Goal: Information Seeking & Learning: Find specific fact

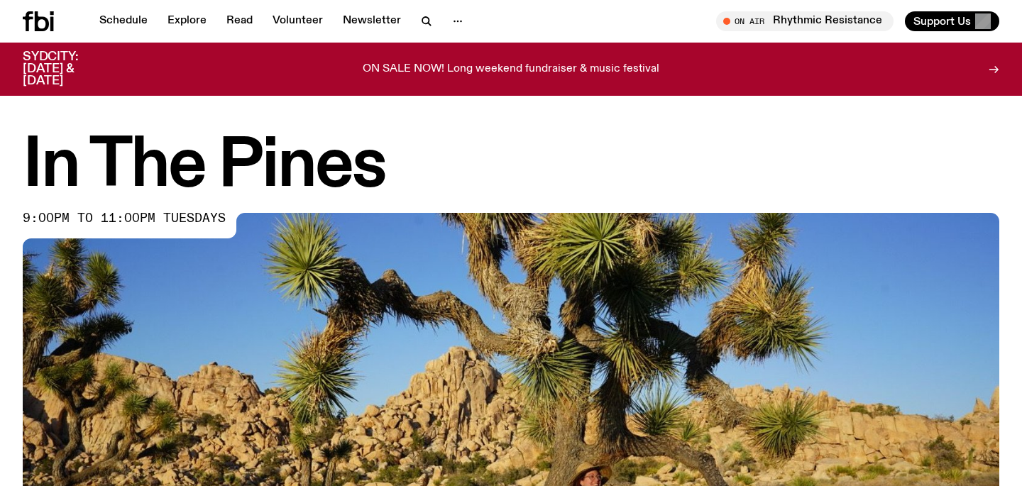
scroll to position [569, 0]
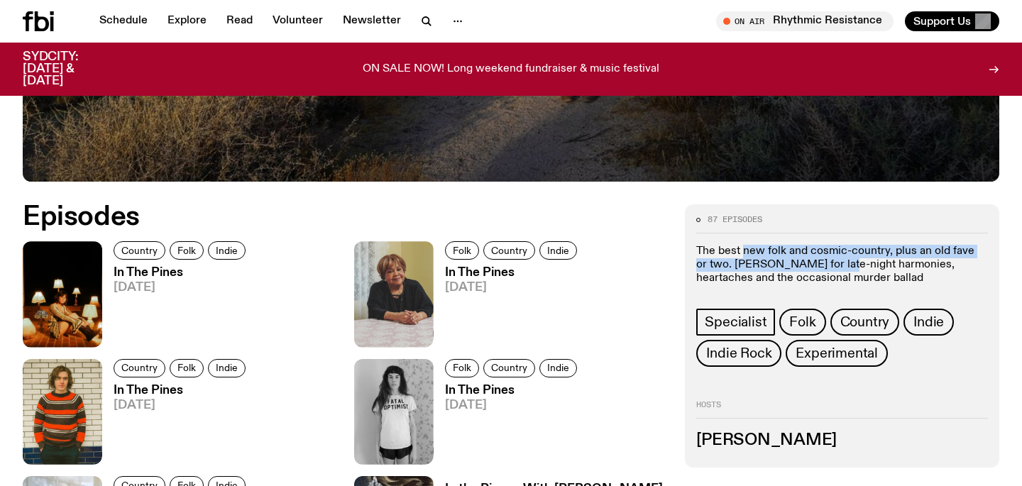
drag, startPoint x: 833, startPoint y: 260, endPoint x: 745, endPoint y: 258, distance: 87.3
click at [745, 258] on p "The best new folk and cosmic-country, plus an old fave or two. [PERSON_NAME] fo…" at bounding box center [842, 265] width 292 height 41
click at [769, 264] on p "The best new folk and cosmic-country, plus an old fave or two. [PERSON_NAME] fo…" at bounding box center [842, 265] width 292 height 41
drag, startPoint x: 841, startPoint y: 265, endPoint x: 750, endPoint y: 265, distance: 91.6
click at [750, 265] on p "The best new folk and cosmic-country, plus an old fave or two. [PERSON_NAME] fo…" at bounding box center [842, 265] width 292 height 41
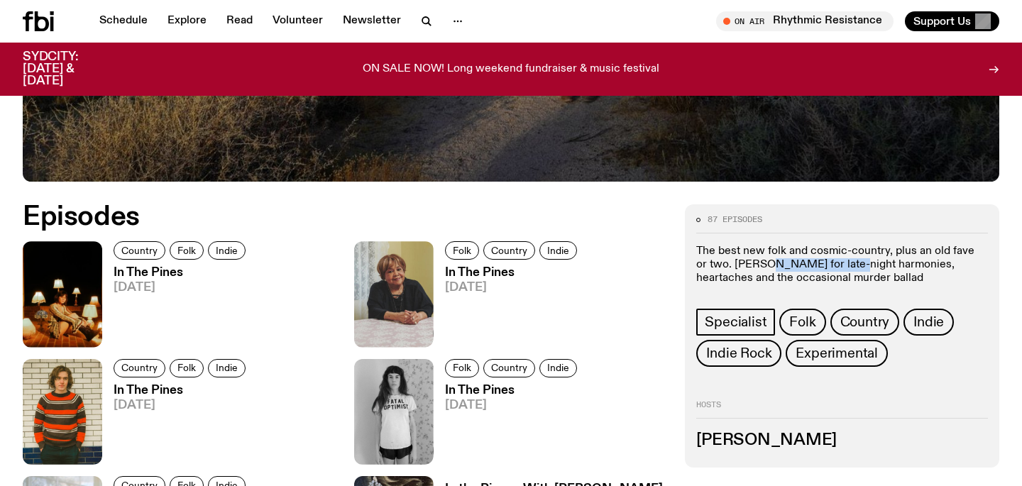
click at [838, 264] on p "The best new folk and cosmic-country, plus an old fave or two. [PERSON_NAME] fo…" at bounding box center [842, 265] width 292 height 41
drag, startPoint x: 832, startPoint y: 265, endPoint x: 747, endPoint y: 268, distance: 85.3
click at [747, 268] on p "The best new folk and cosmic-country, plus an old fave or two. [PERSON_NAME] fo…" at bounding box center [842, 265] width 292 height 41
copy p "[PERSON_NAME]"
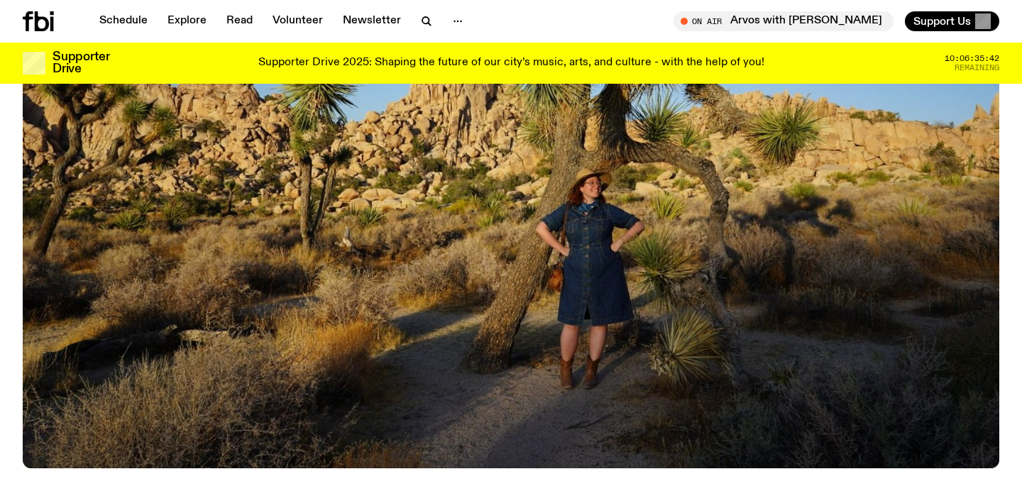
scroll to position [875, 0]
